Goal: Task Accomplishment & Management: Complete application form

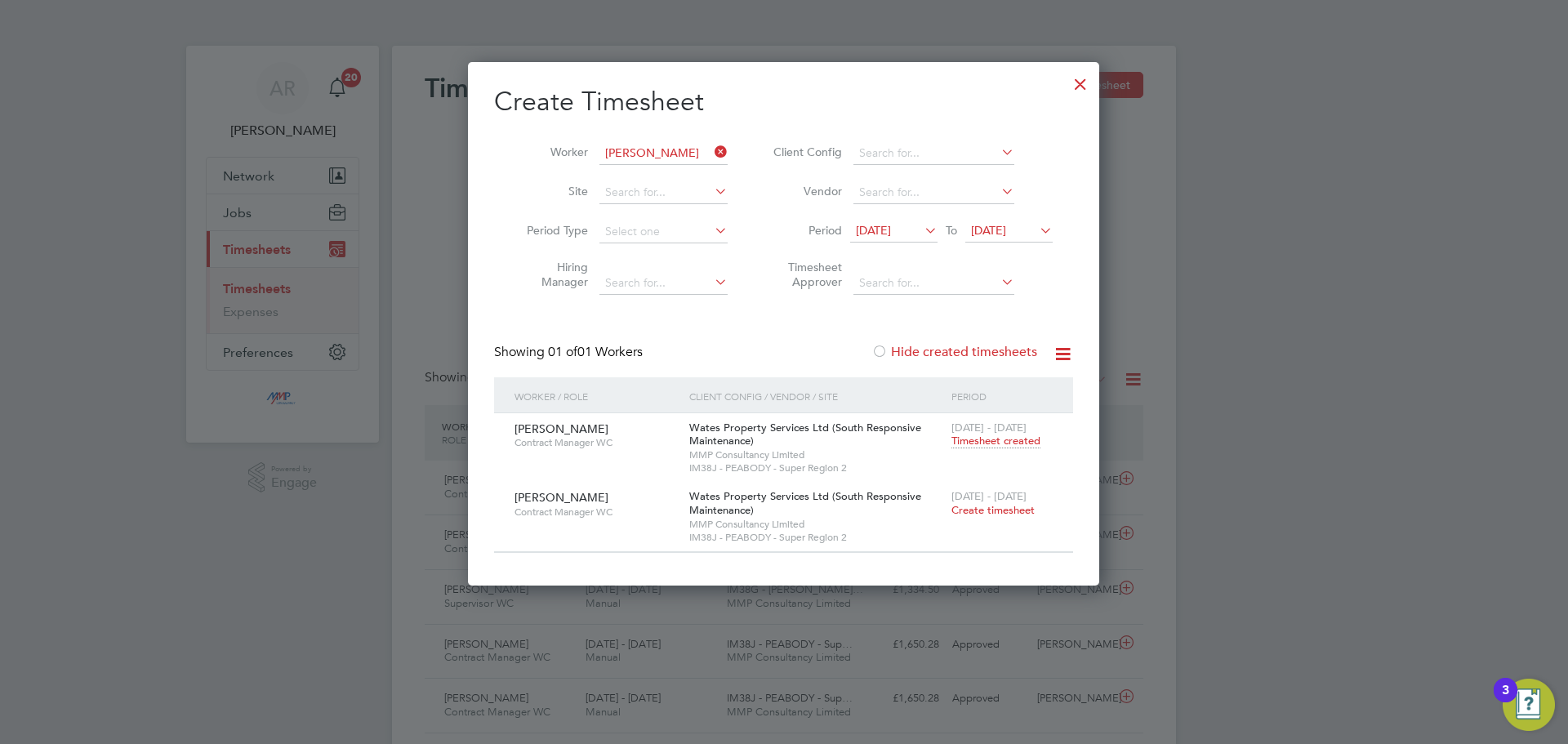
click at [711, 152] on icon at bounding box center [711, 152] width 0 height 23
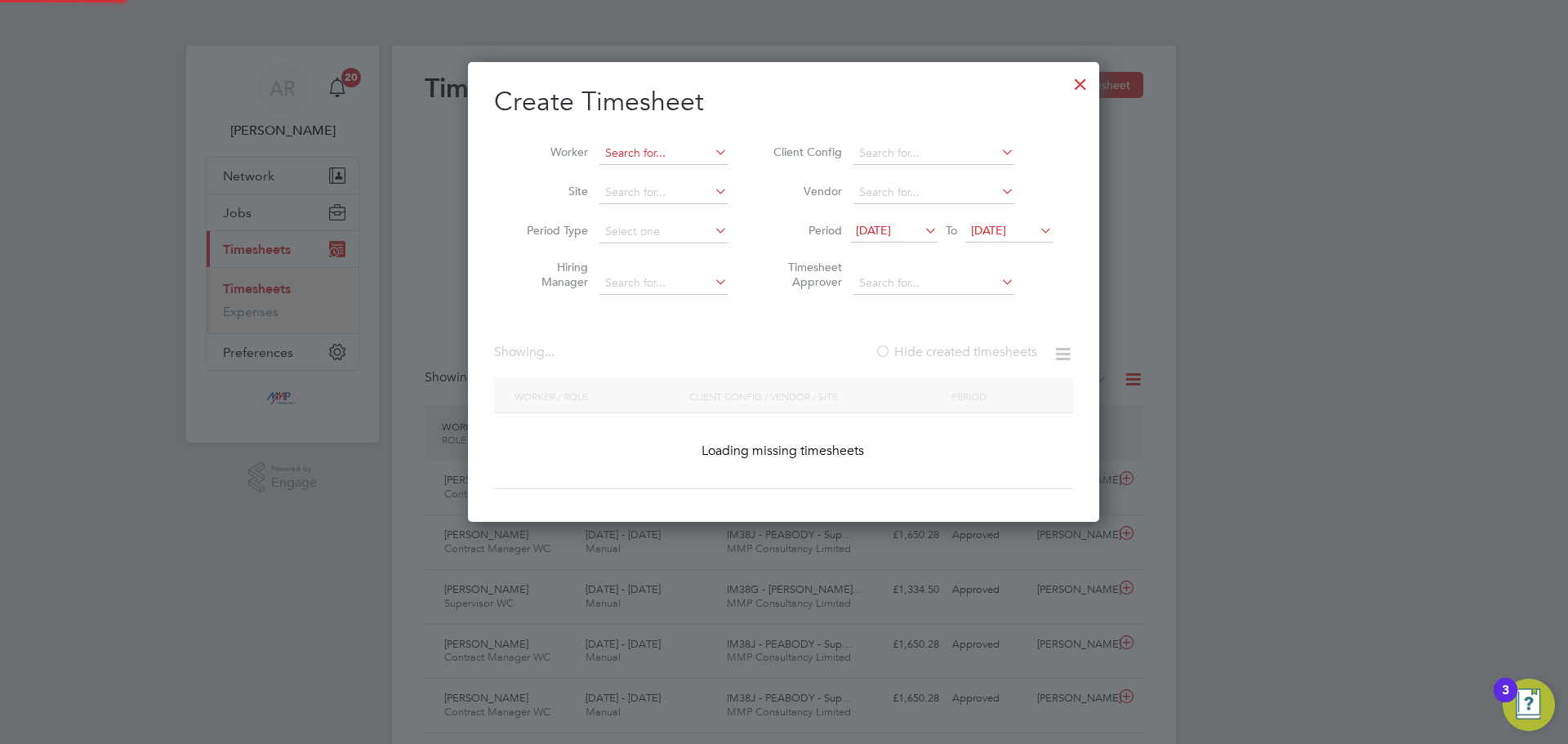
click at [694, 153] on input at bounding box center [663, 153] width 129 height 23
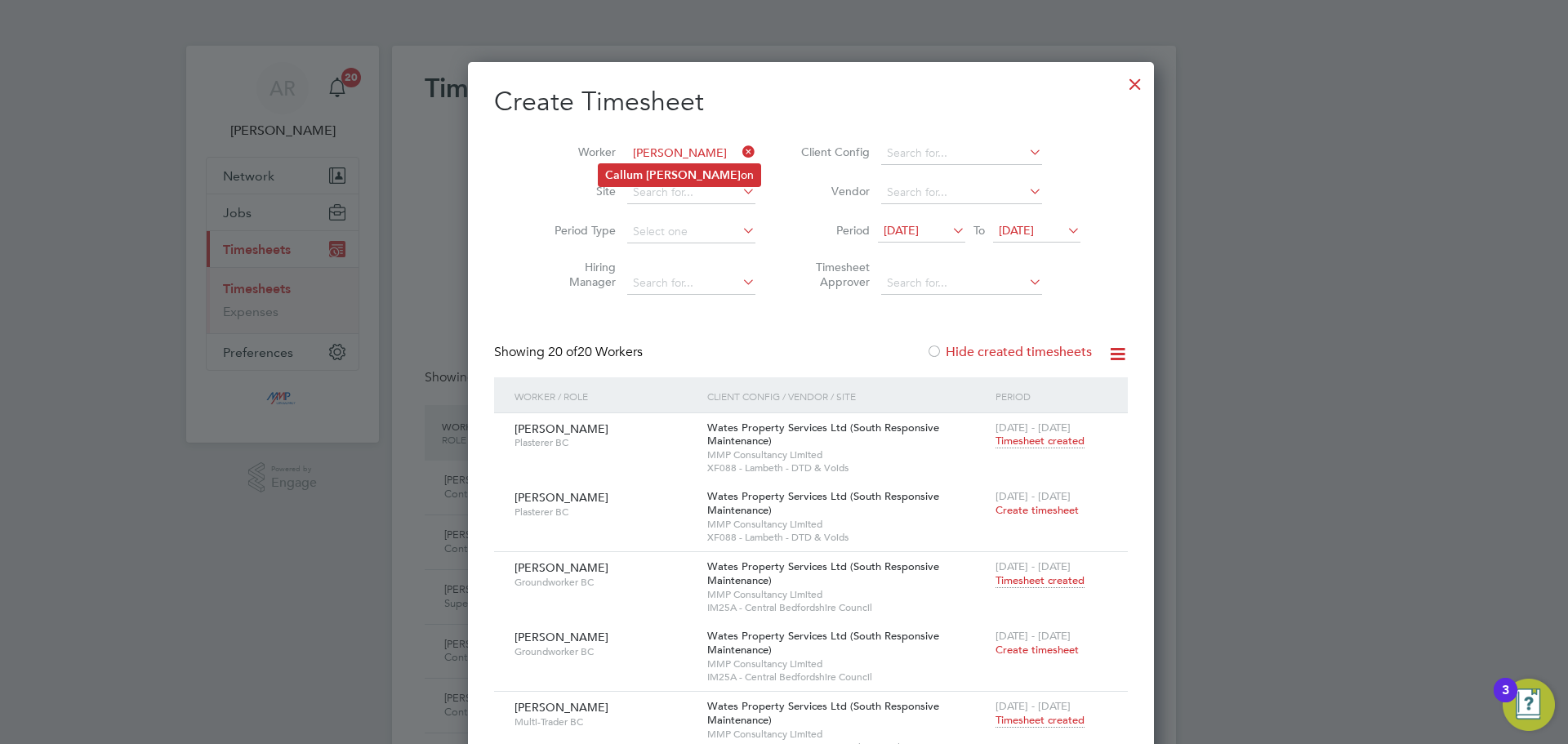
click at [663, 168] on li "[PERSON_NAME] on" at bounding box center [679, 175] width 161 height 22
type input "[PERSON_NAME]"
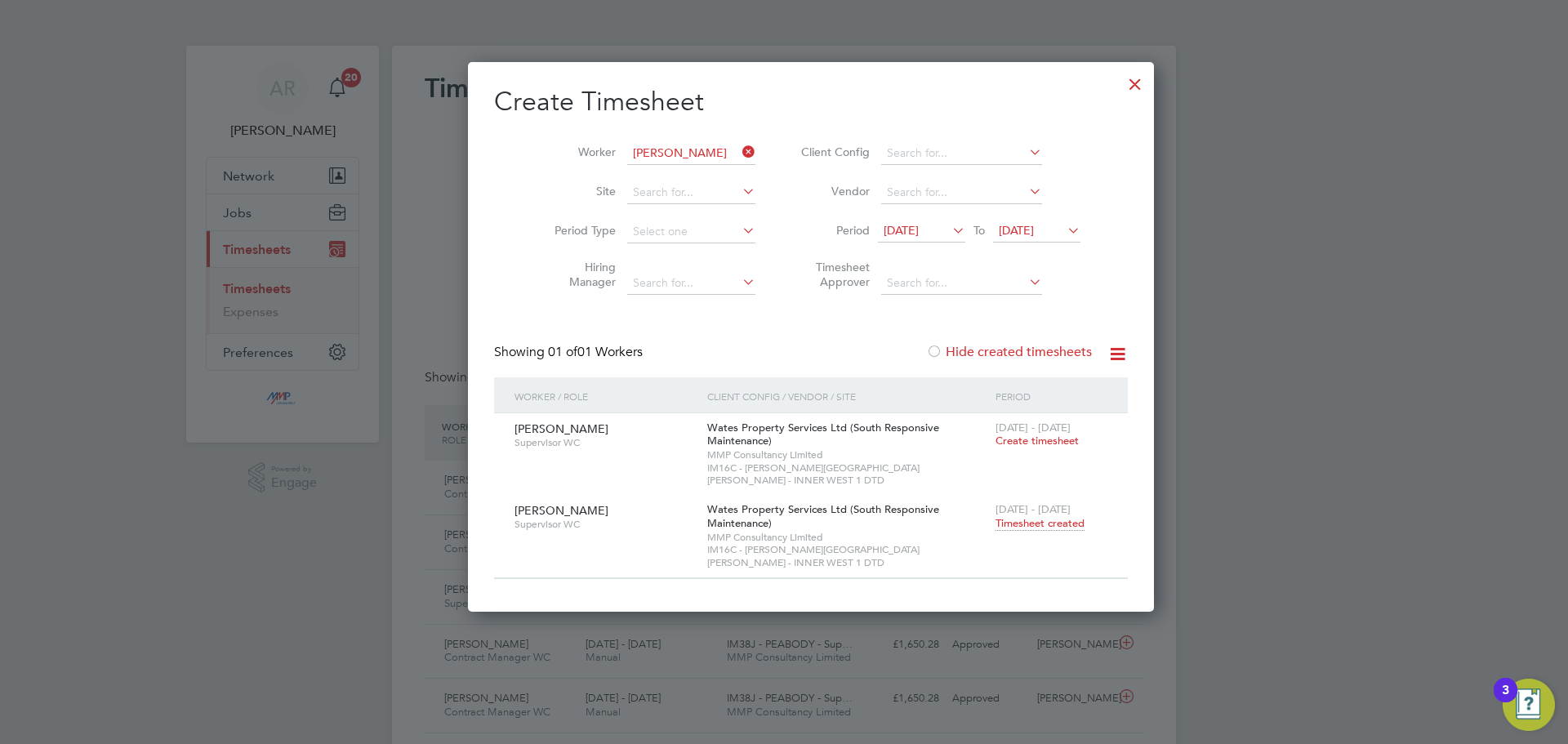
click at [1064, 228] on icon at bounding box center [1064, 230] width 0 height 23
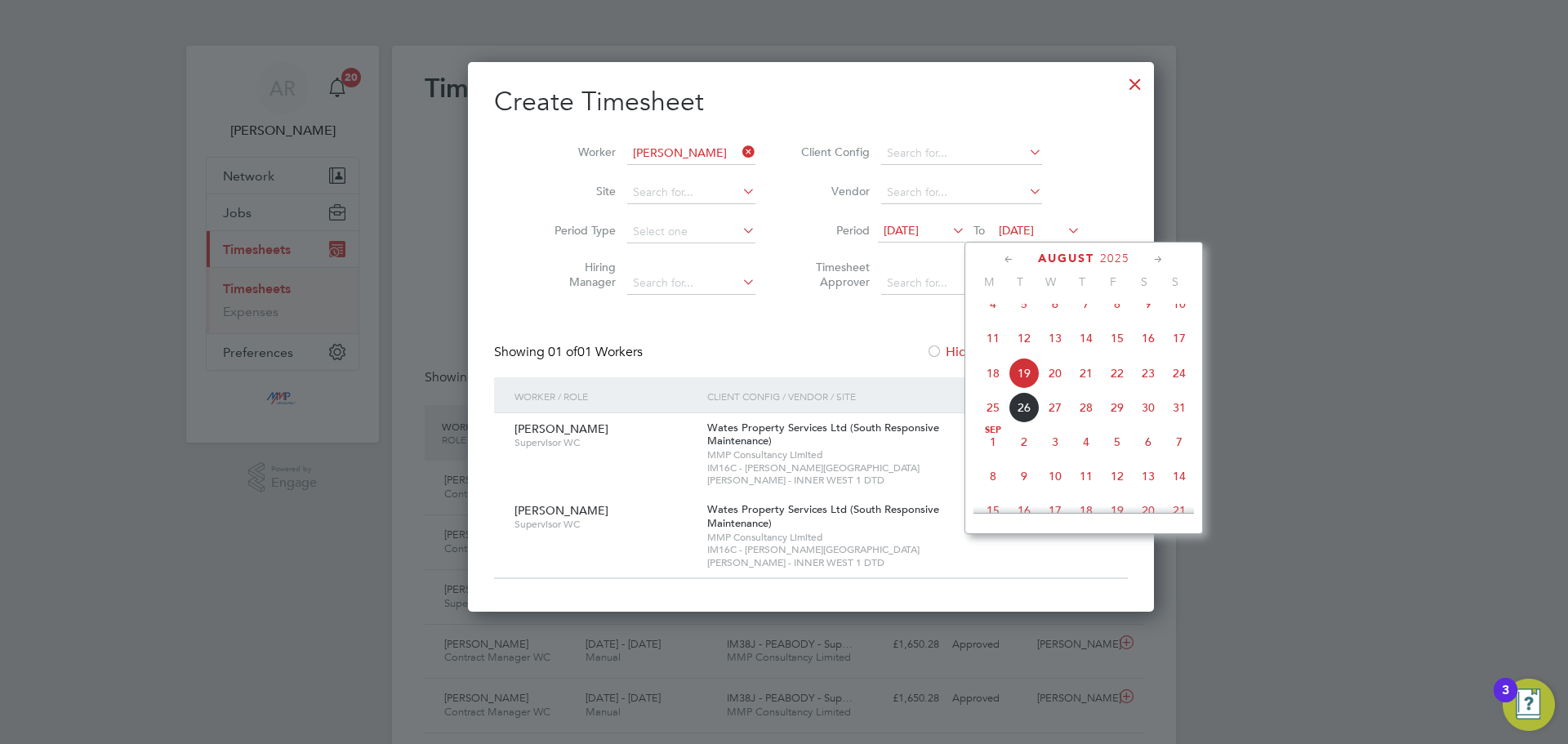
click at [1182, 384] on span "24" at bounding box center [1178, 373] width 31 height 31
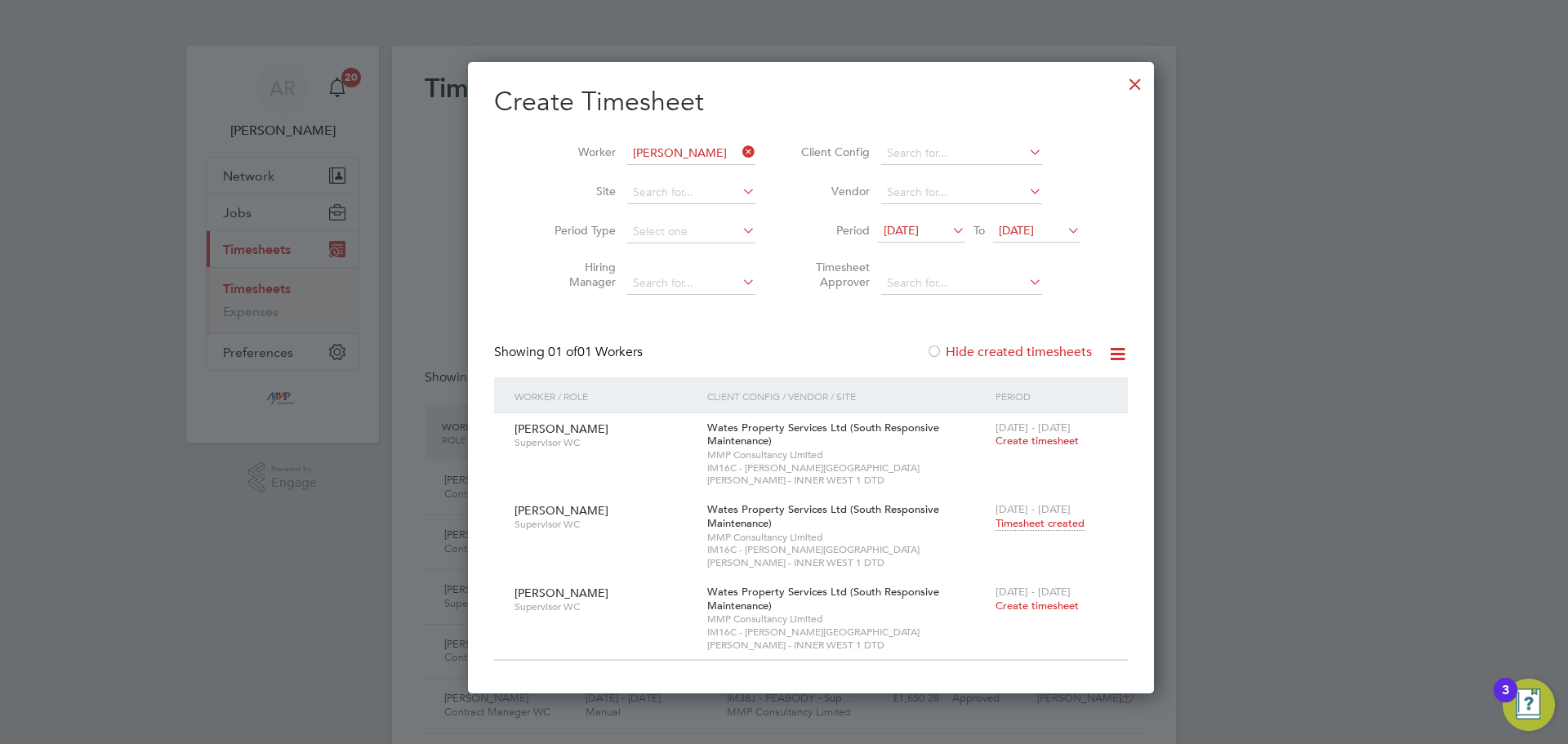
click at [995, 517] on span "Timesheet created" at bounding box center [1039, 524] width 89 height 15
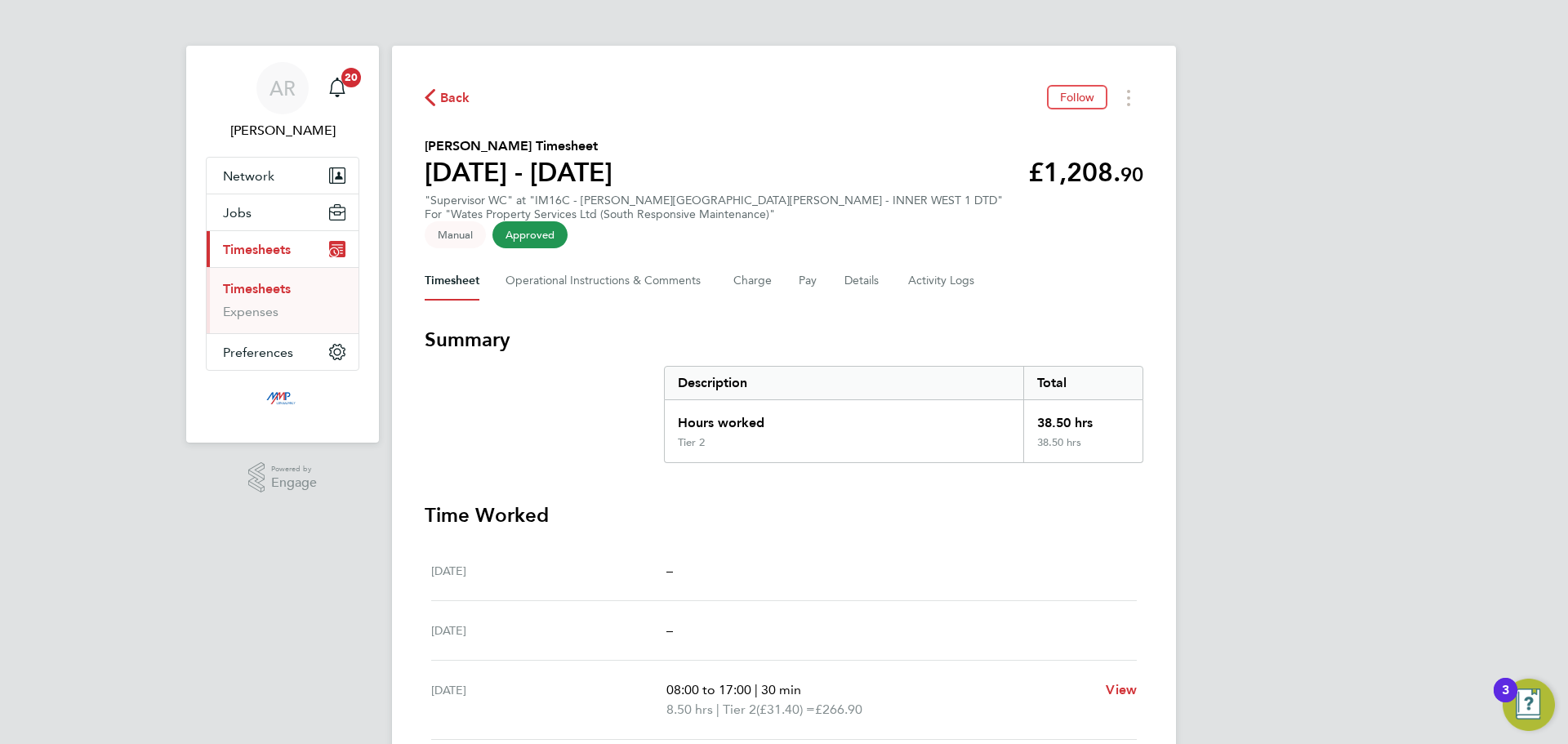
click at [459, 97] on span "Back" at bounding box center [455, 98] width 30 height 20
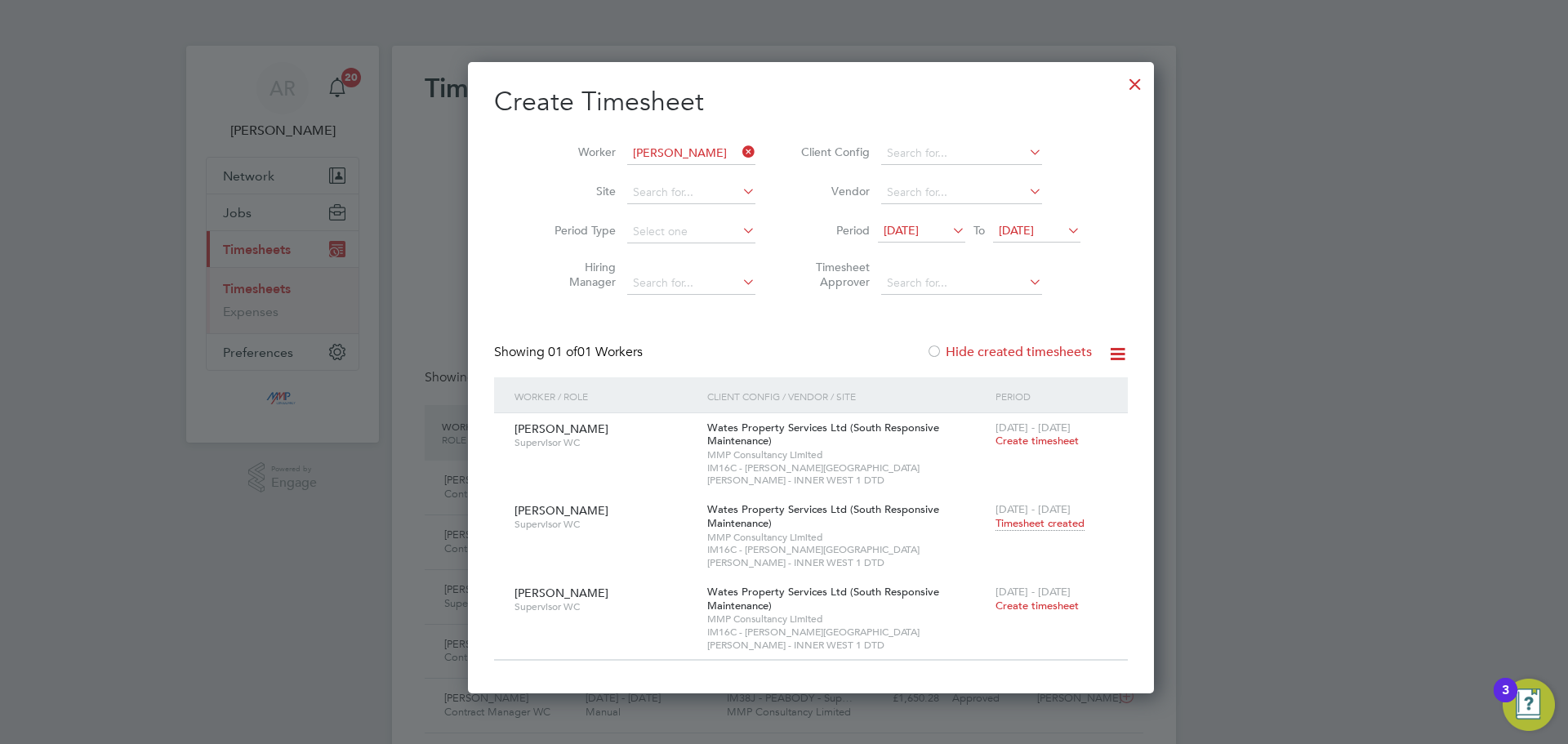
click at [739, 149] on icon at bounding box center [739, 152] width 0 height 23
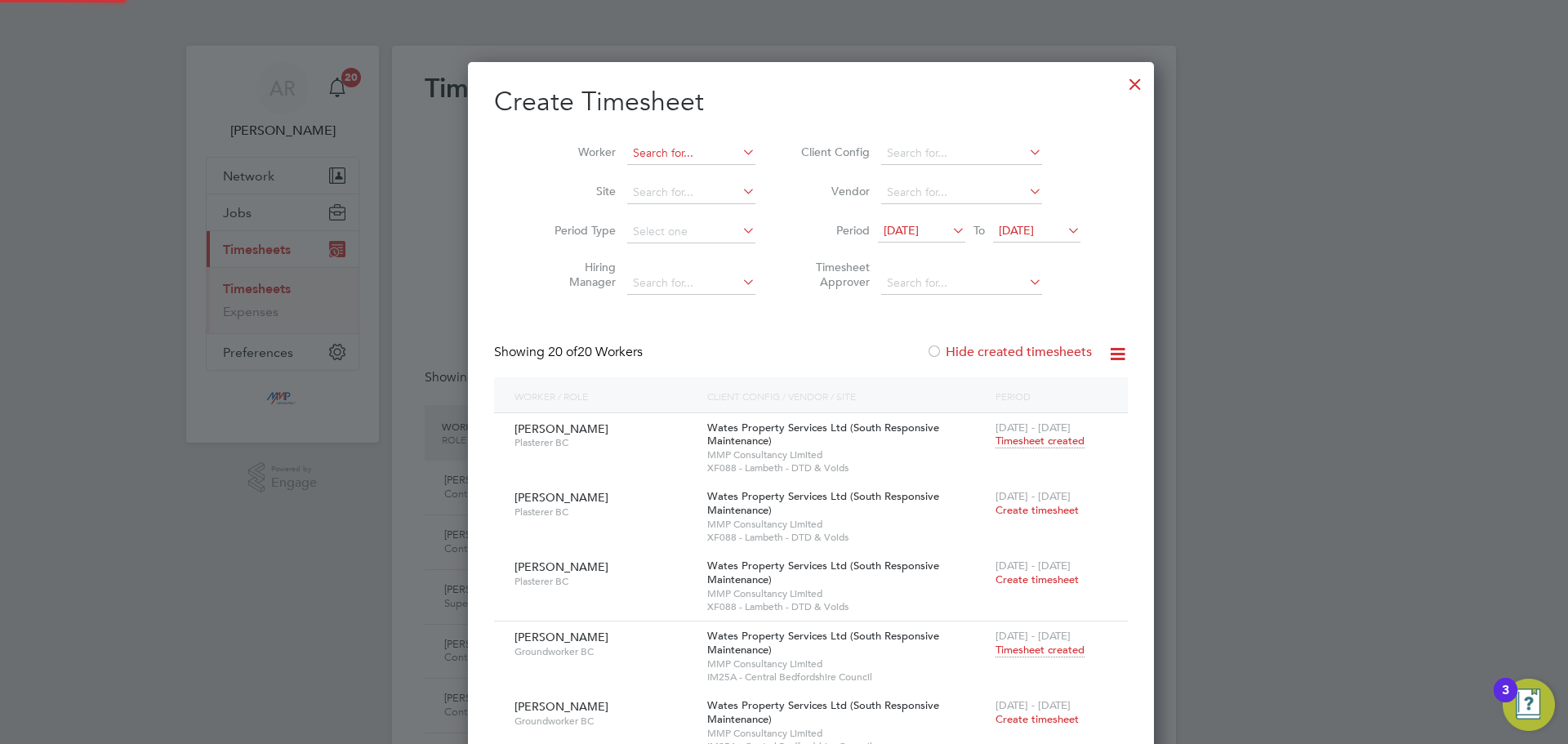
click at [688, 152] on input at bounding box center [691, 153] width 129 height 23
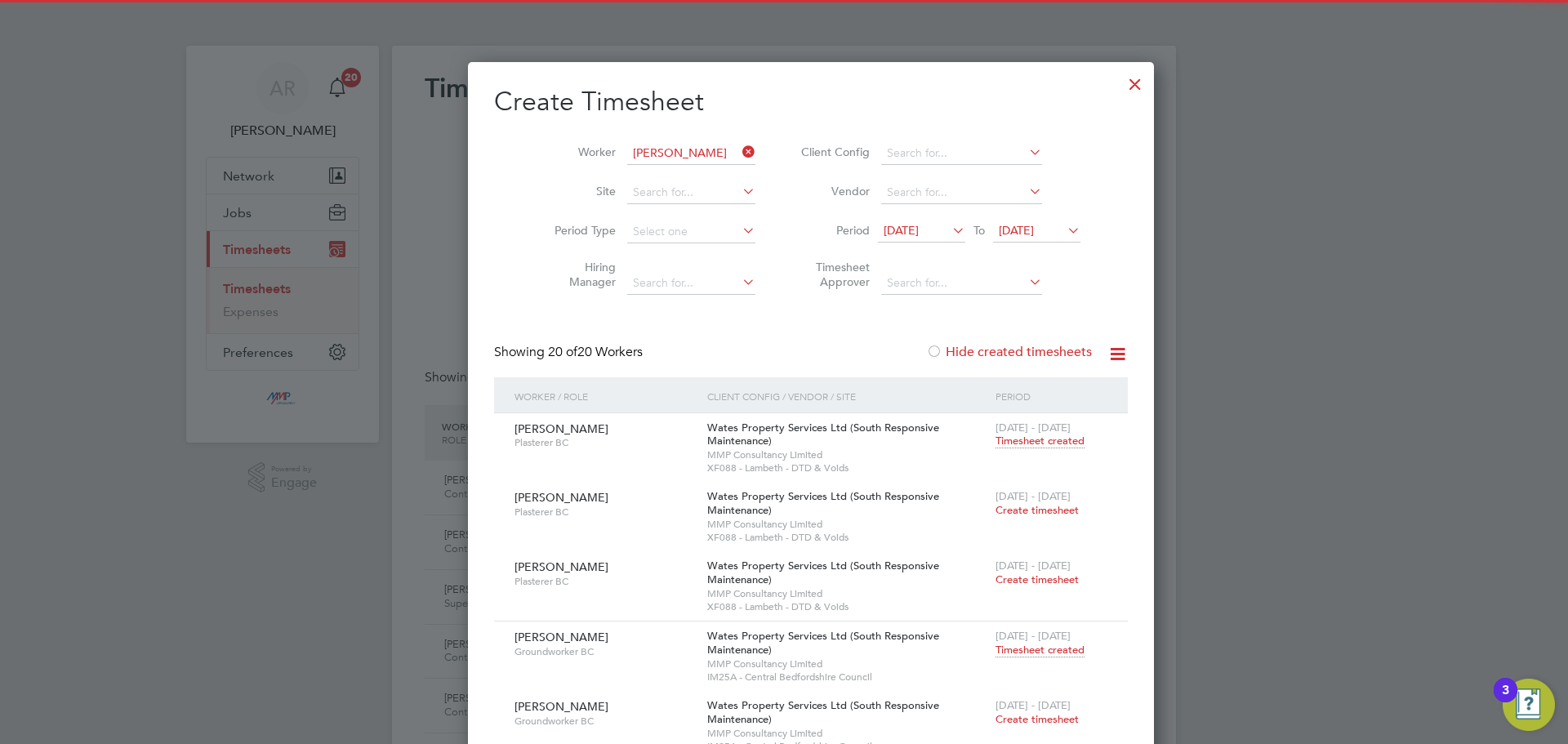
click at [673, 165] on li "[PERSON_NAME] vis" at bounding box center [668, 175] width 140 height 22
type input "[PERSON_NAME]"
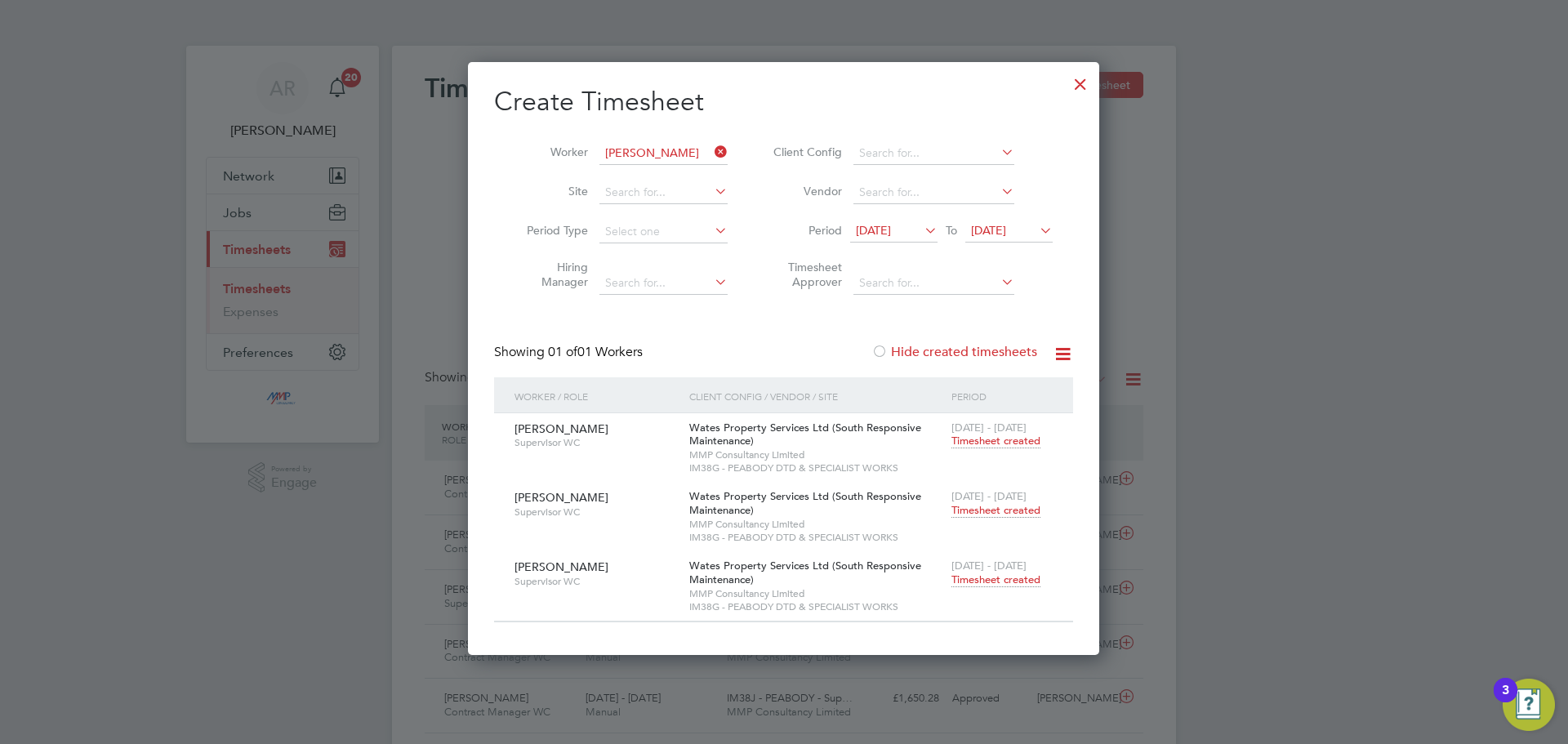
click at [1015, 567] on span "[DATE] - [DATE]" at bounding box center [989, 566] width 75 height 14
click at [1014, 577] on span "Timesheet created" at bounding box center [995, 581] width 89 height 15
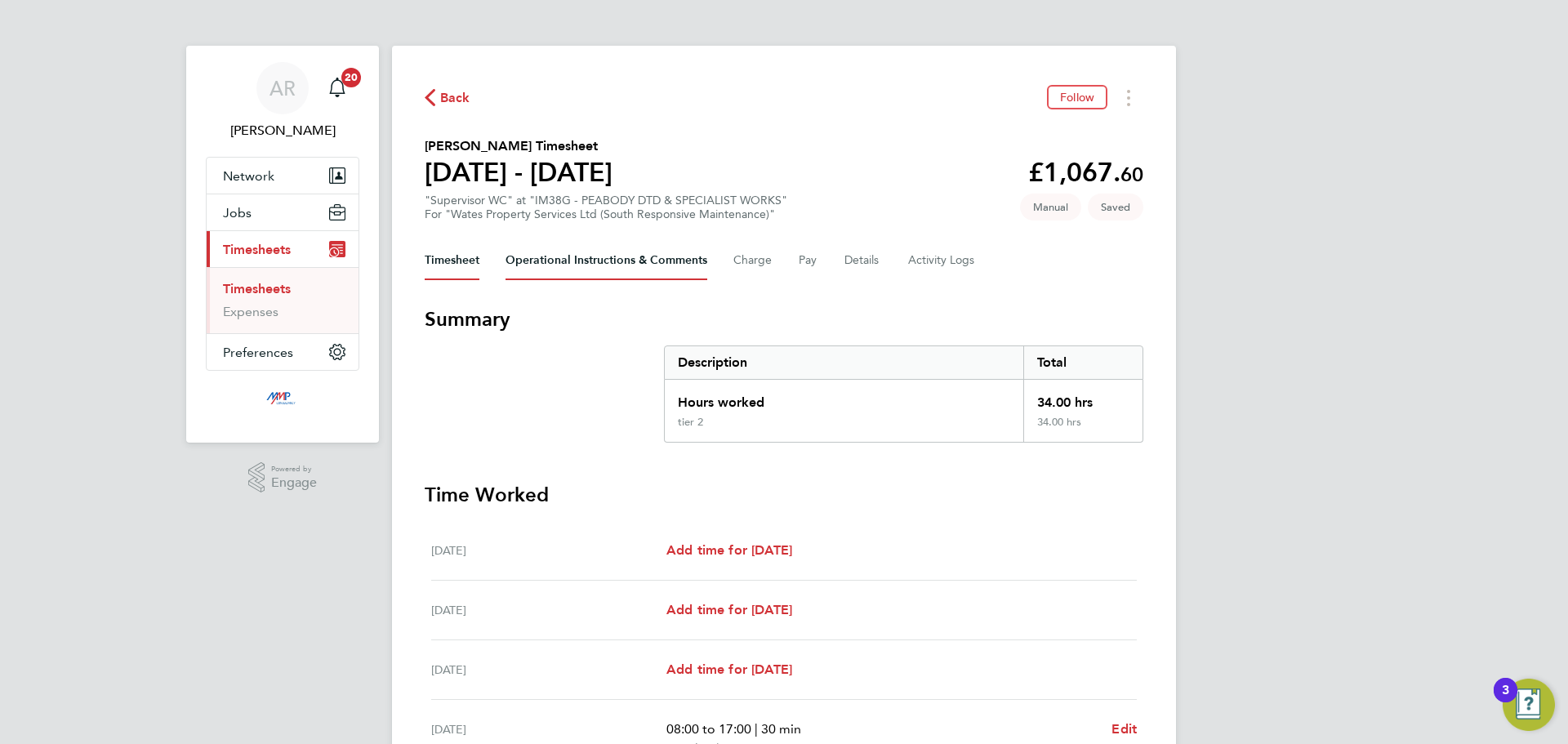
click at [620, 259] on Comments-tab "Operational Instructions & Comments" at bounding box center [606, 261] width 202 height 39
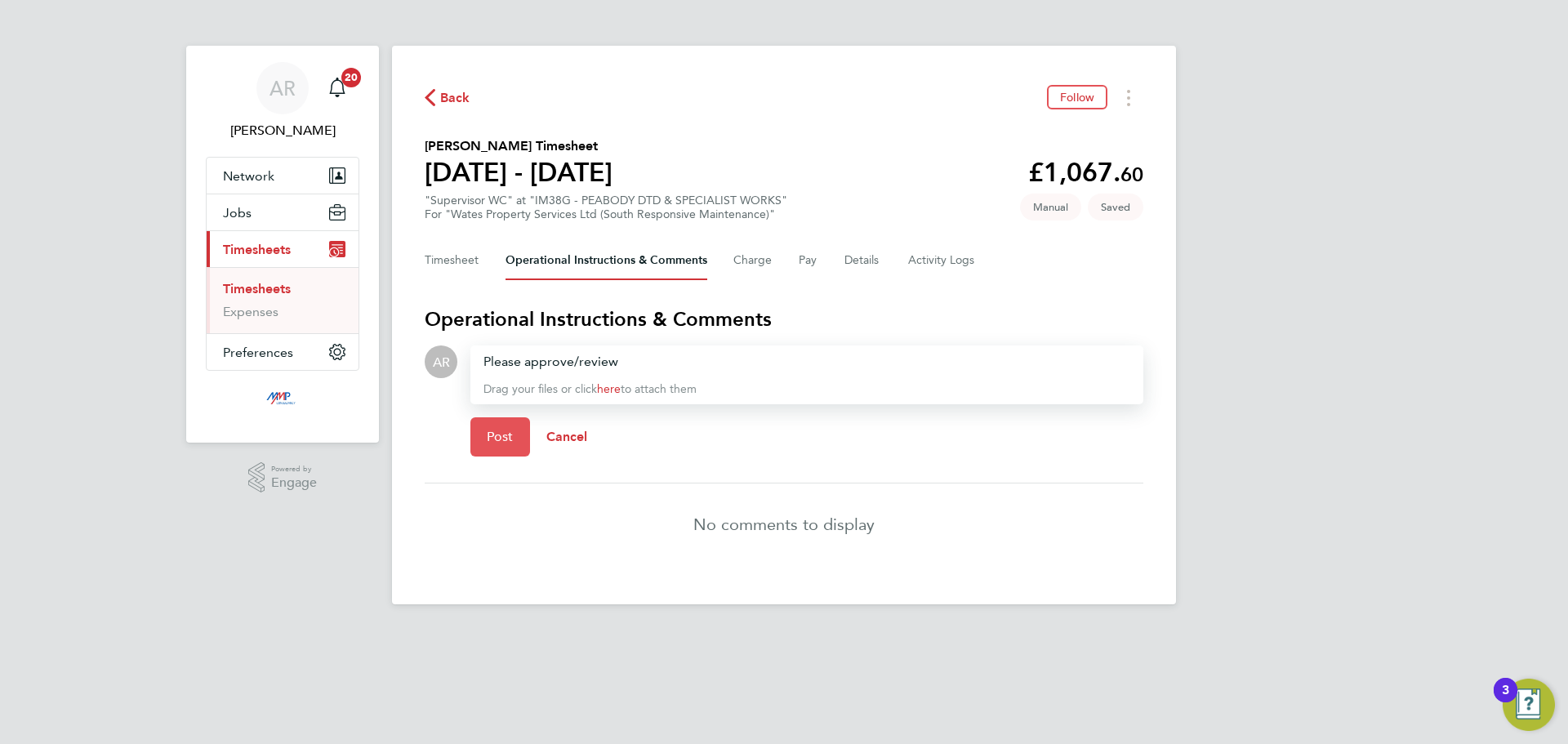
click at [507, 438] on span "Post" at bounding box center [500, 437] width 27 height 16
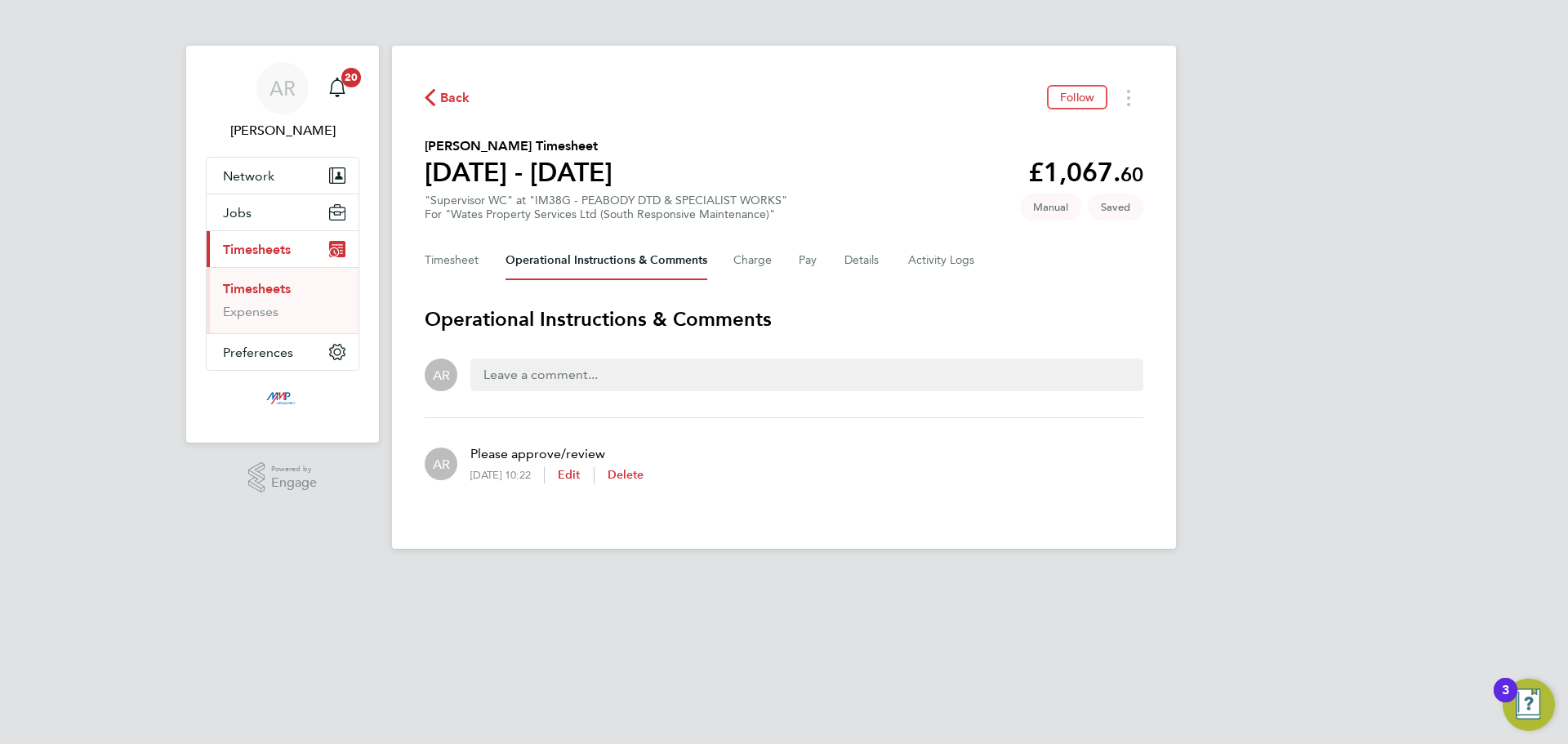
click at [440, 95] on span "Back" at bounding box center [455, 98] width 30 height 20
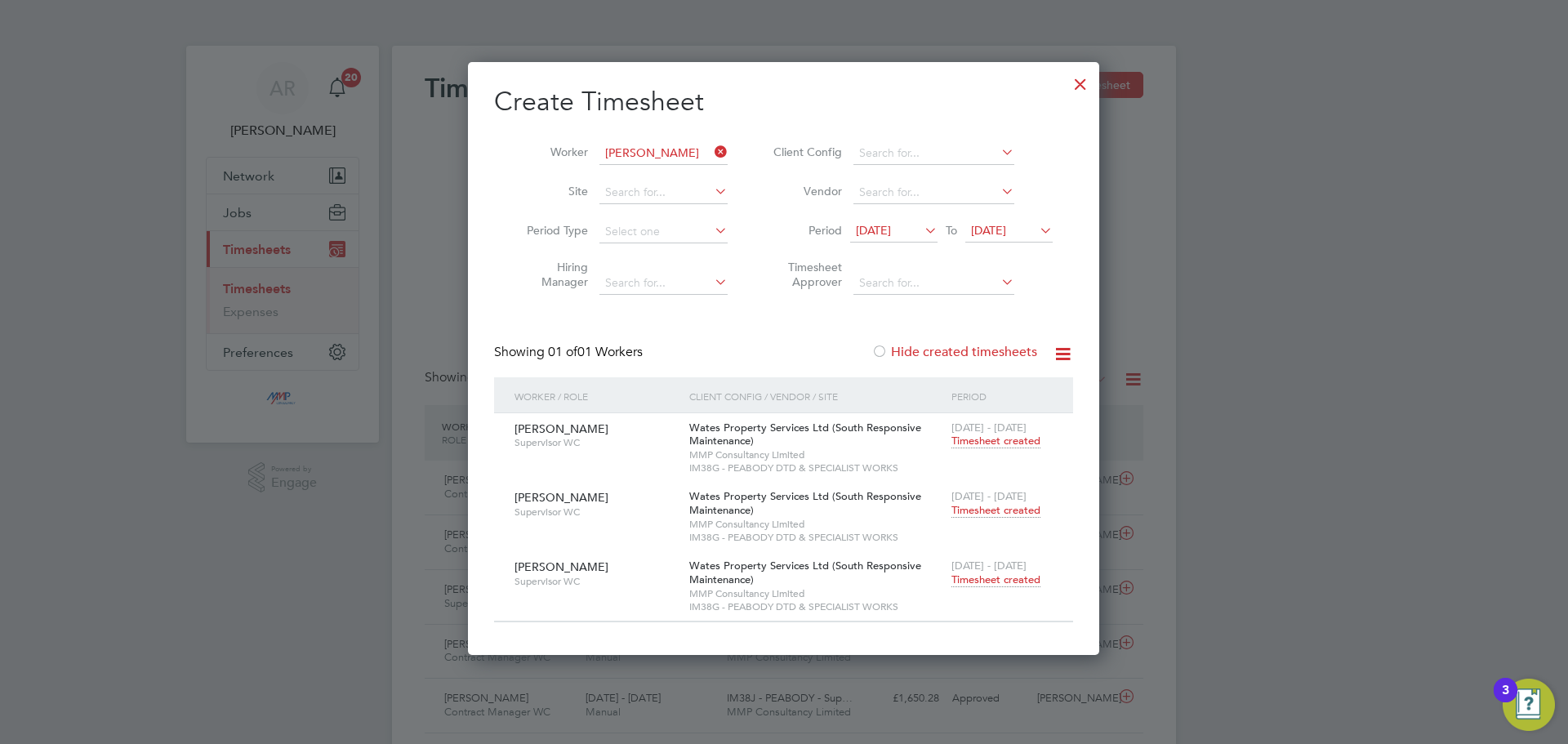
click at [992, 442] on span "Timesheet created" at bounding box center [995, 442] width 89 height 15
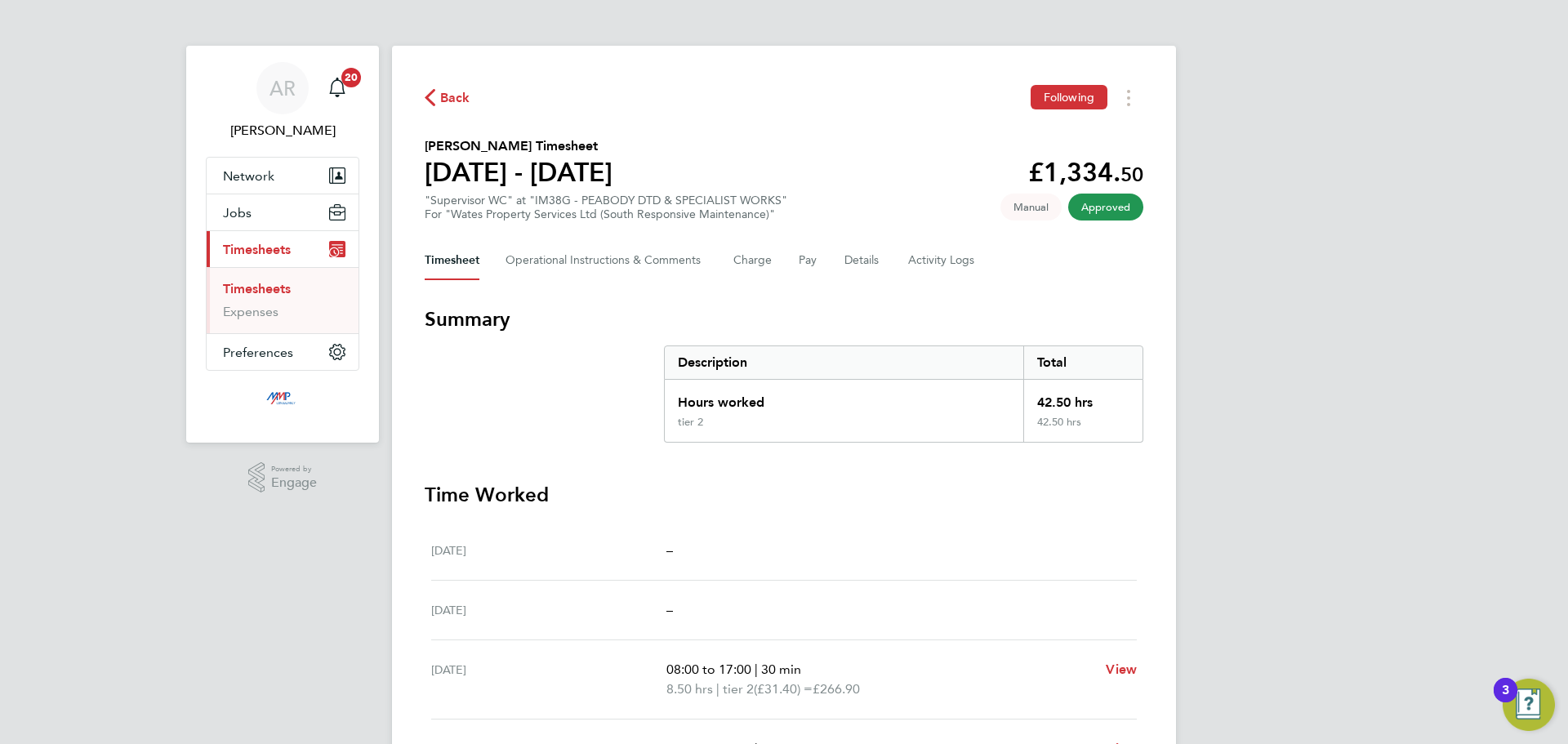
click at [449, 97] on span "Back" at bounding box center [455, 98] width 30 height 20
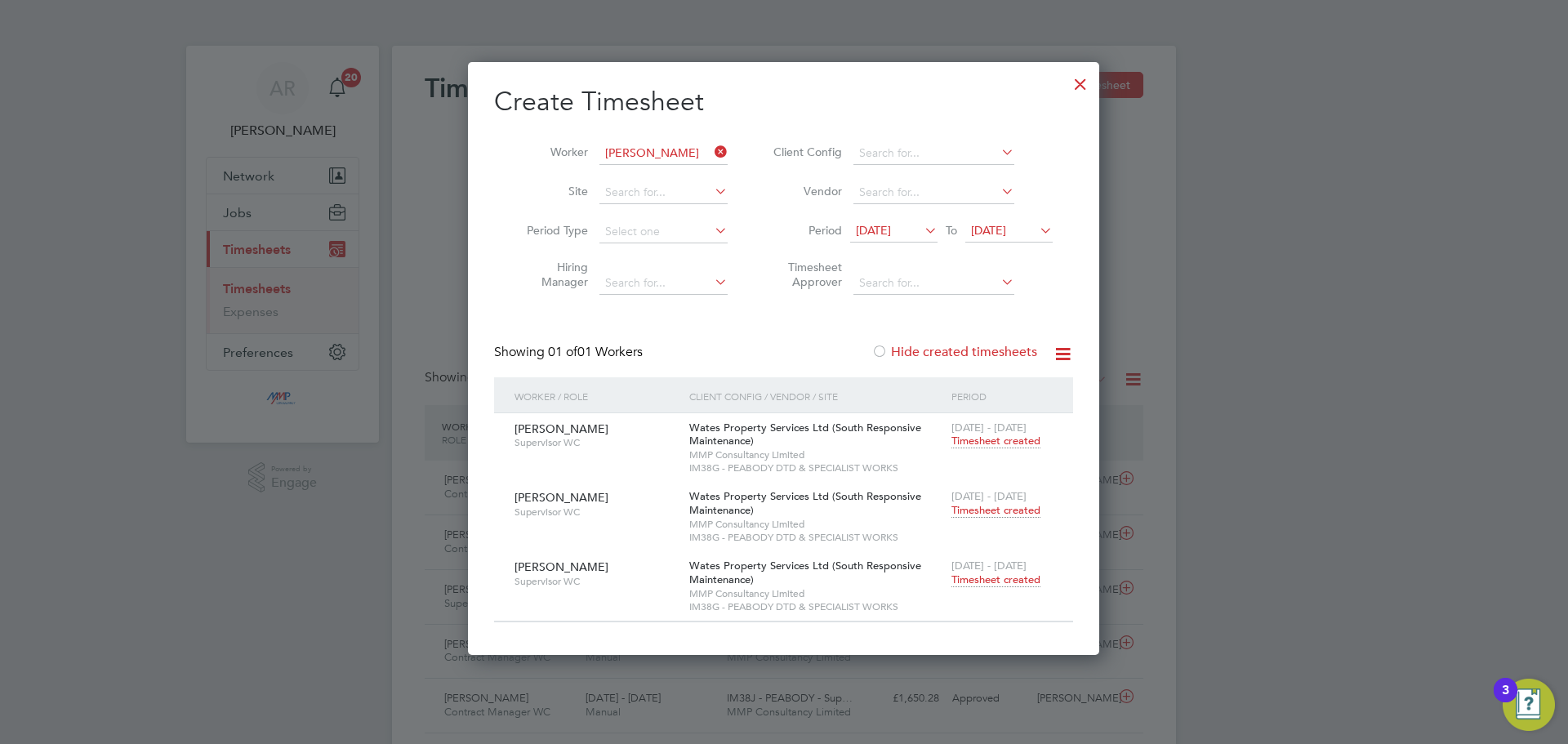
click at [996, 581] on span "Timesheet created" at bounding box center [995, 581] width 89 height 15
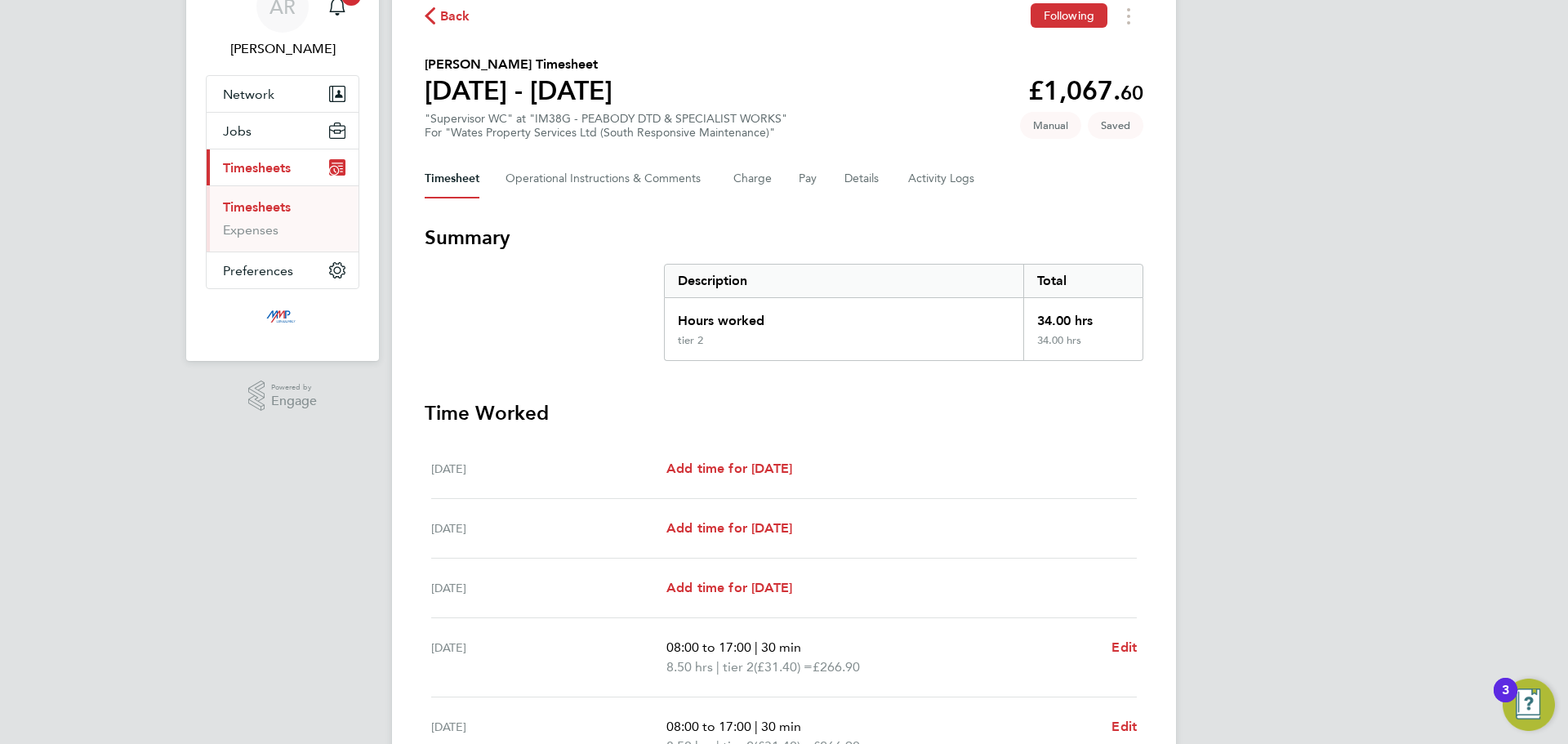
click at [463, 9] on span "Back" at bounding box center [455, 16] width 30 height 20
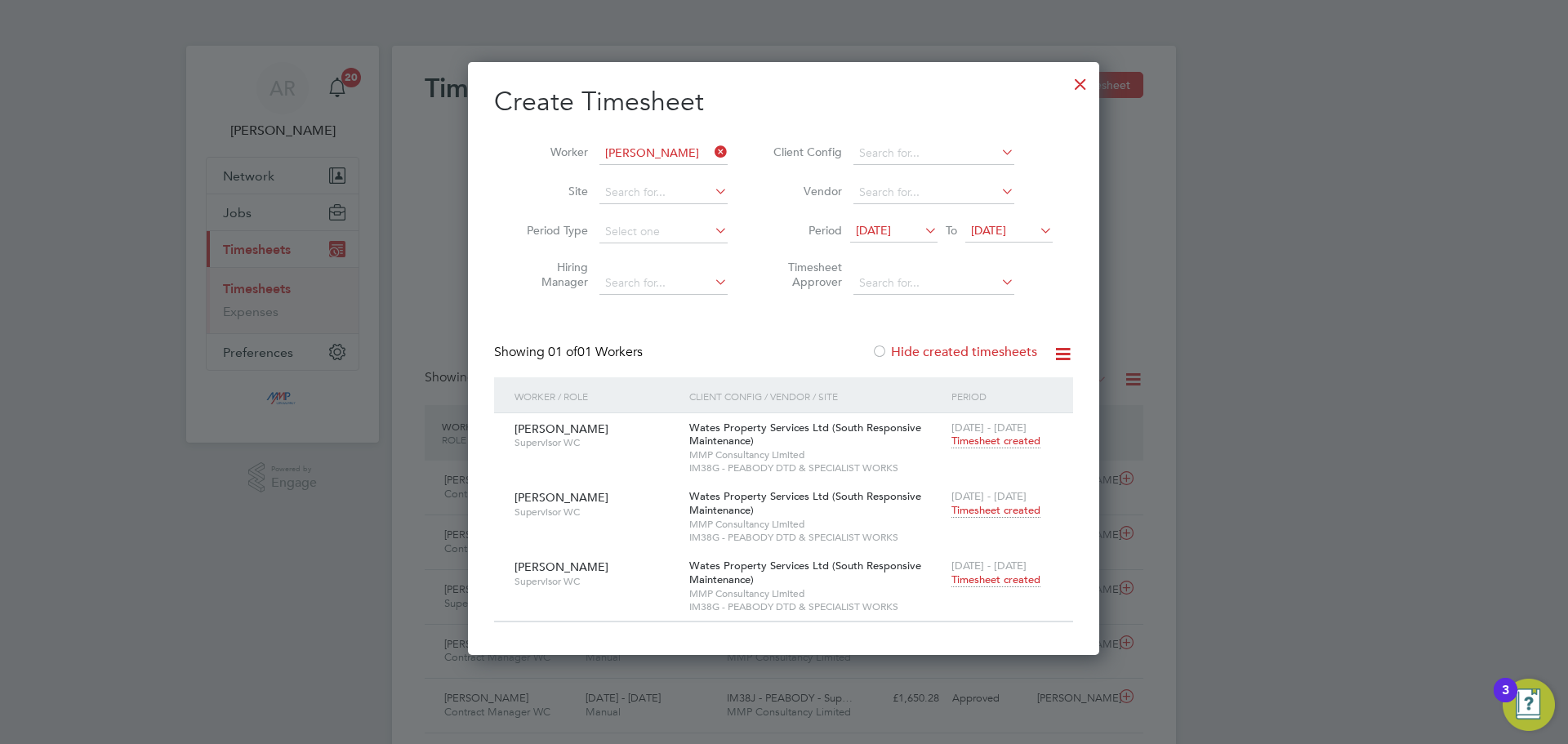
click at [992, 511] on span "Timesheet created" at bounding box center [995, 511] width 89 height 15
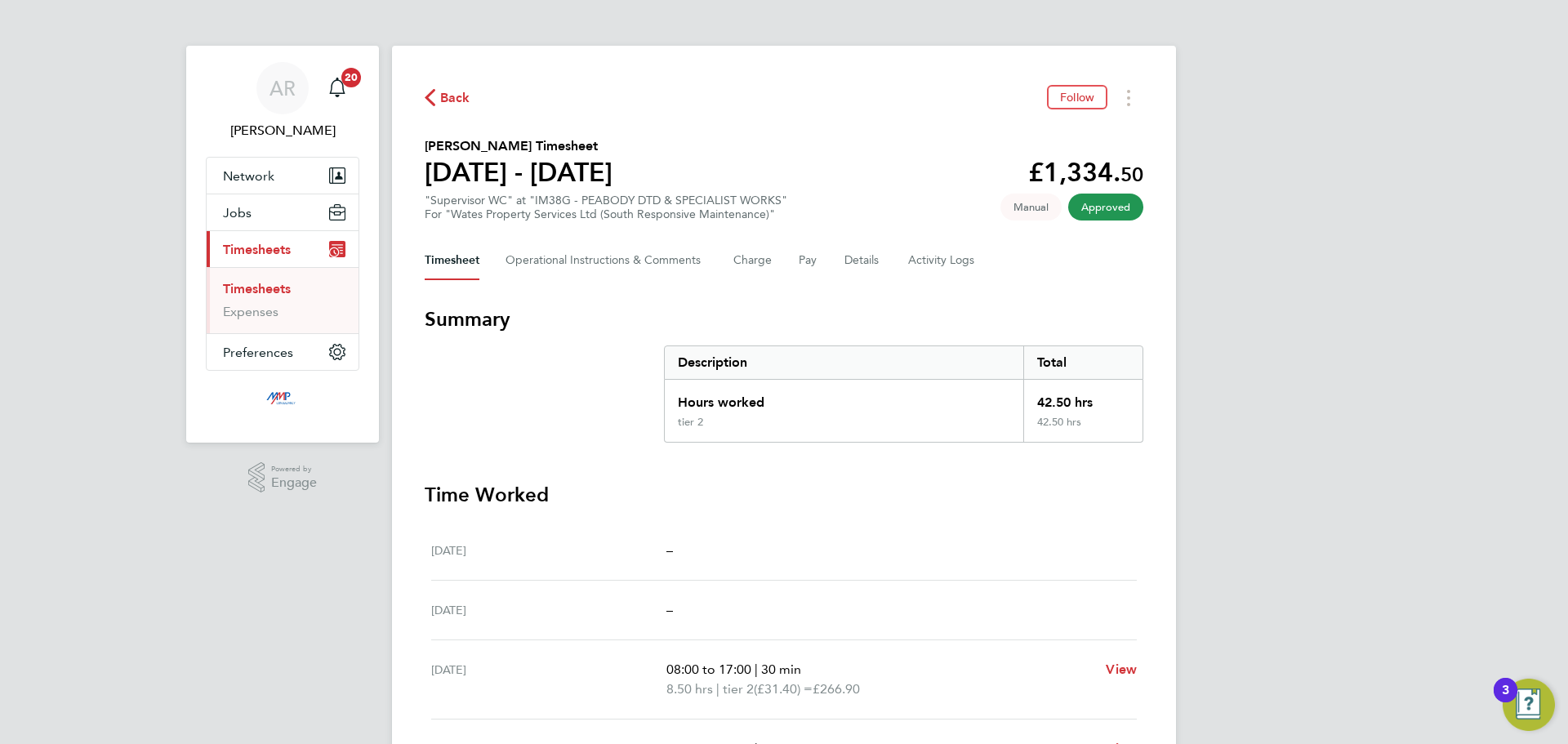
click at [453, 97] on span "Back" at bounding box center [455, 98] width 30 height 20
